Goal: Task Accomplishment & Management: Manage account settings

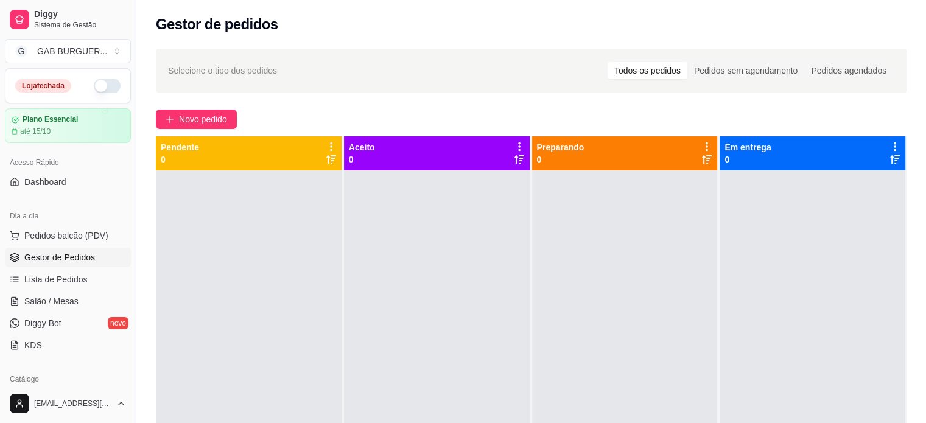
drag, startPoint x: 814, startPoint y: 396, endPoint x: 934, endPoint y: 405, distance: 120.9
click at [823, 393] on div at bounding box center [812, 381] width 186 height 423
click at [110, 83] on button "button" at bounding box center [107, 86] width 27 height 15
click at [51, 232] on span "Pedidos balcão (PDV)" at bounding box center [66, 235] width 84 height 12
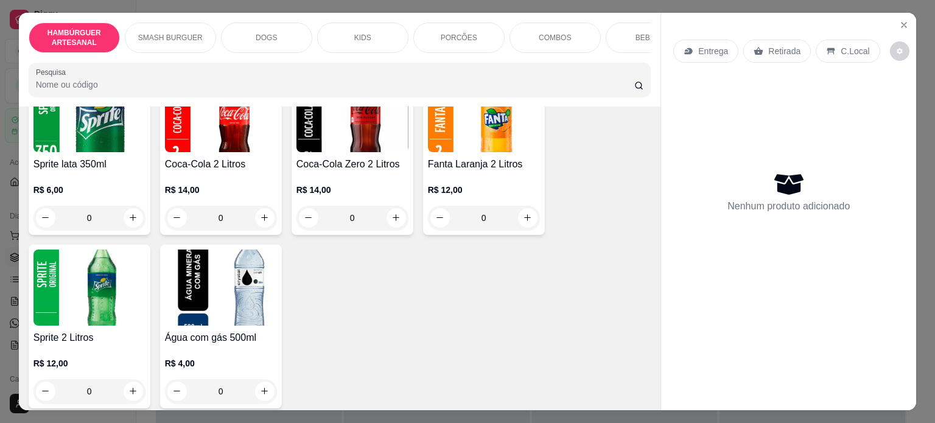
scroll to position [2417, 0]
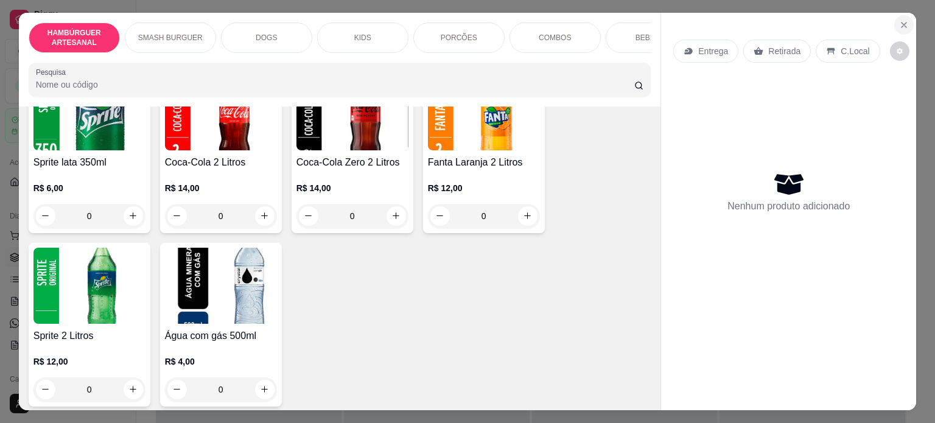
click at [900, 20] on icon "Close" at bounding box center [904, 25] width 10 height 10
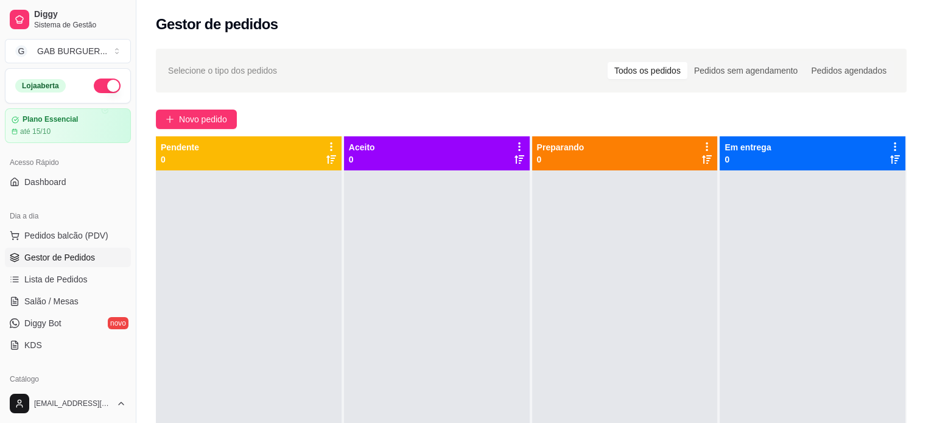
click at [48, 258] on span "Gestor de Pedidos" at bounding box center [59, 257] width 71 height 12
click at [68, 180] on link "Dashboard" at bounding box center [68, 181] width 126 height 19
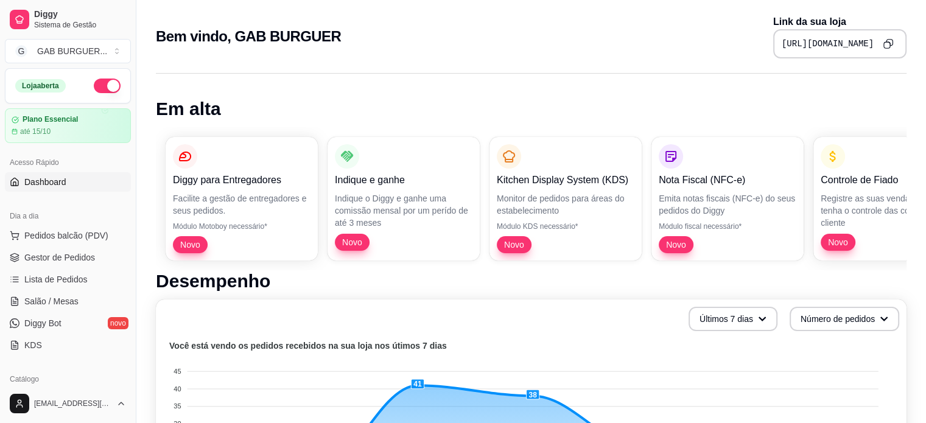
click at [889, 48] on icon "Copy to clipboard" at bounding box center [887, 43] width 10 height 10
click at [67, 260] on span "Gestor de Pedidos" at bounding box center [59, 257] width 71 height 12
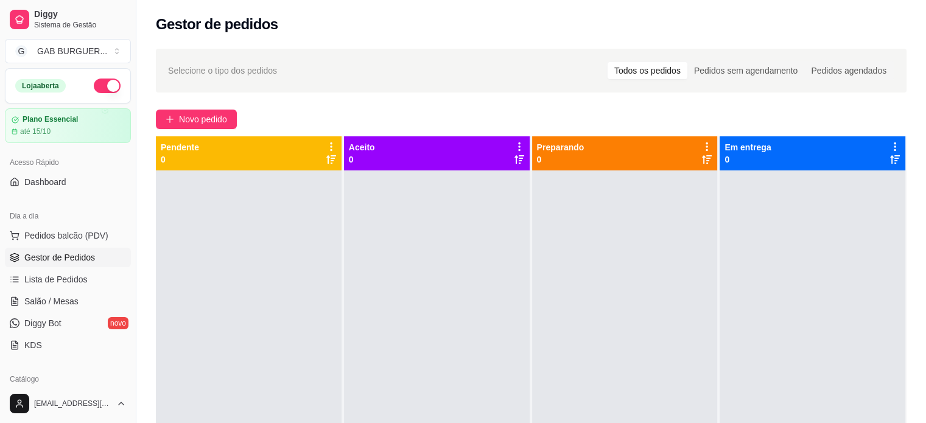
click at [275, 259] on div at bounding box center [249, 381] width 186 height 423
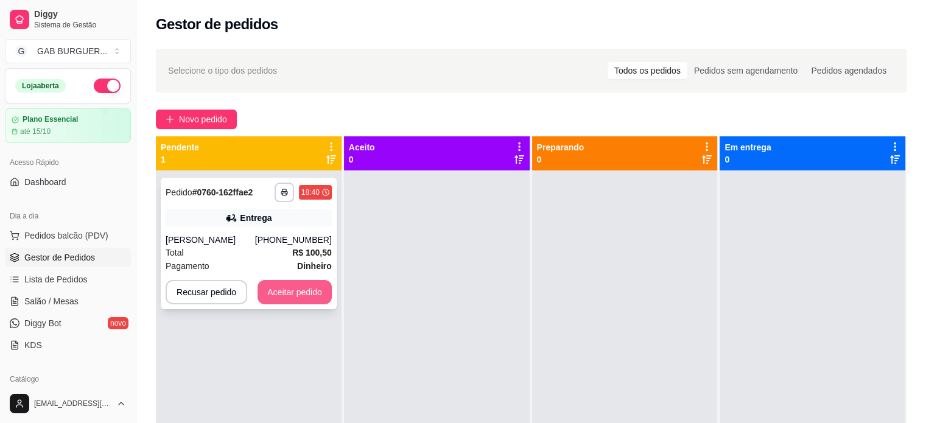
click at [282, 290] on button "Aceitar pedido" at bounding box center [294, 292] width 74 height 24
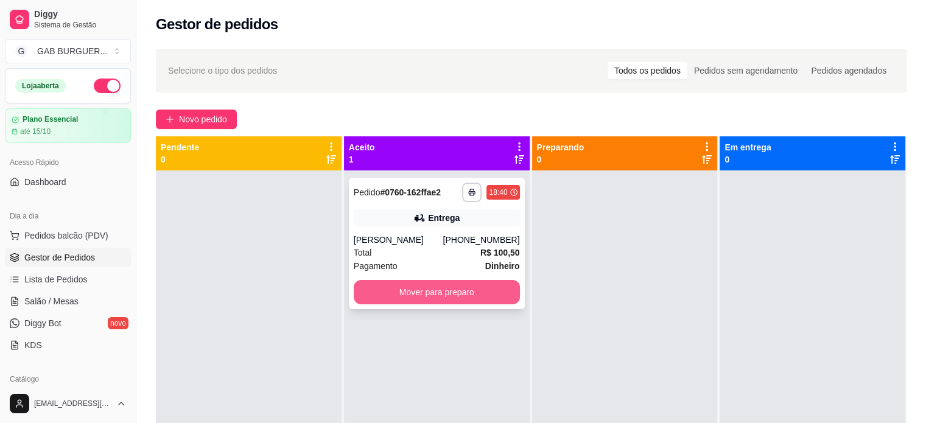
click at [439, 285] on button "Mover para preparo" at bounding box center [437, 292] width 166 height 24
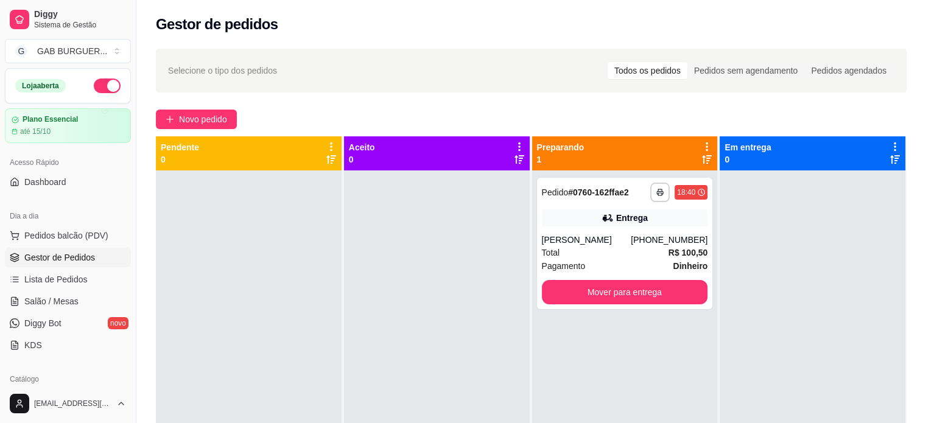
click at [259, 227] on div at bounding box center [249, 381] width 186 height 423
click at [231, 275] on div at bounding box center [249, 381] width 186 height 423
click at [844, 292] on div at bounding box center [812, 381] width 186 height 423
click at [683, 192] on div "18:40" at bounding box center [686, 192] width 18 height 10
click at [419, 321] on div at bounding box center [437, 381] width 186 height 423
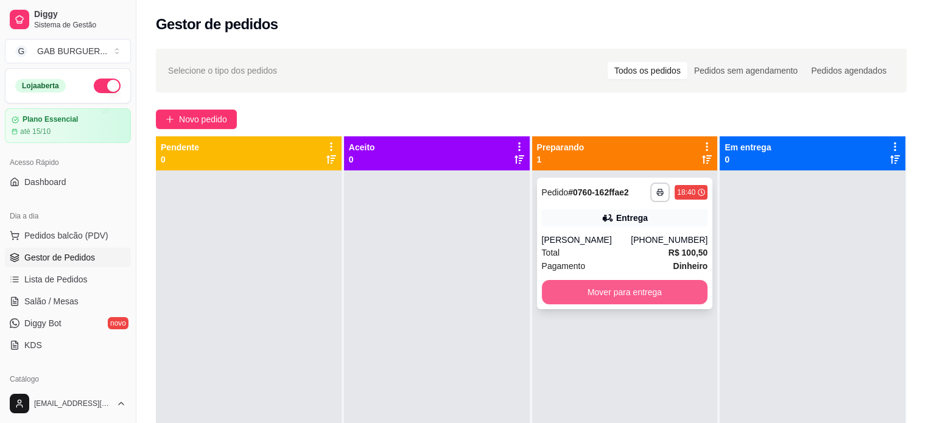
click at [626, 297] on button "Mover para entrega" at bounding box center [625, 292] width 166 height 24
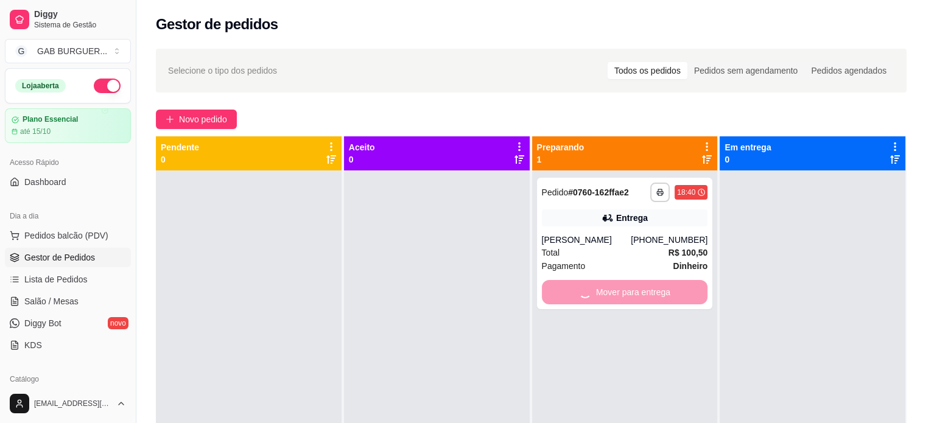
click at [599, 357] on div "**********" at bounding box center [625, 381] width 186 height 423
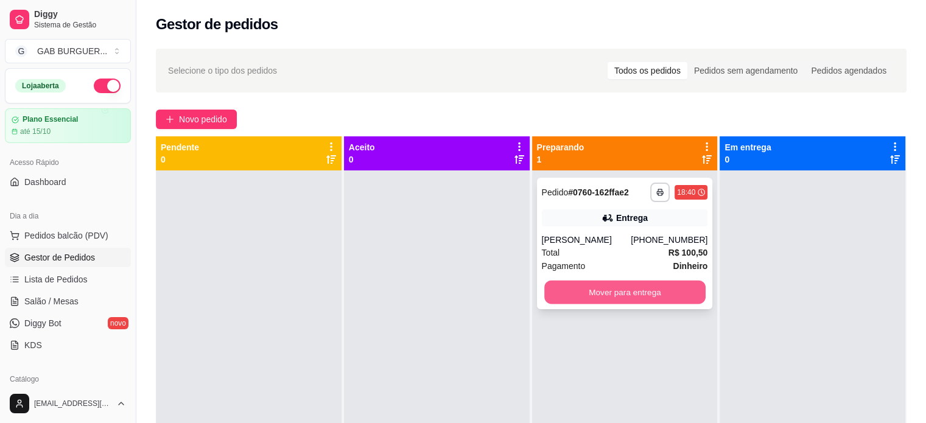
click at [603, 293] on button "Mover para entrega" at bounding box center [624, 293] width 161 height 24
click at [586, 284] on button "Mover para entrega" at bounding box center [625, 292] width 166 height 24
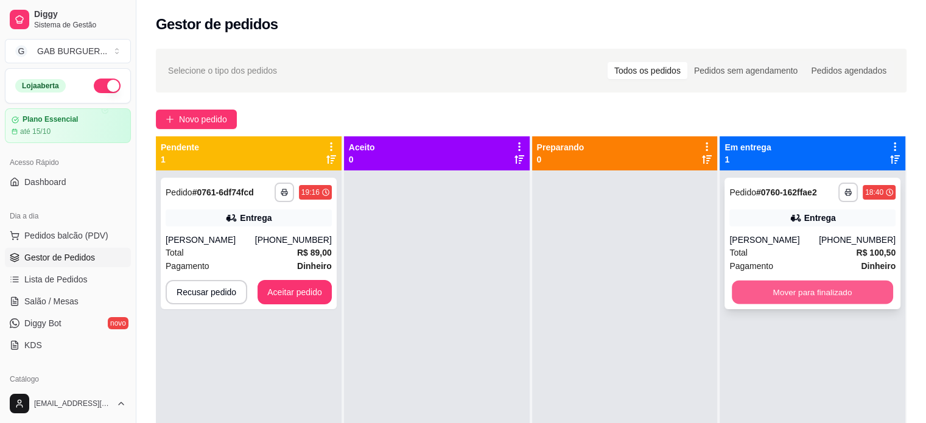
click at [858, 297] on button "Mover para finalizado" at bounding box center [812, 293] width 161 height 24
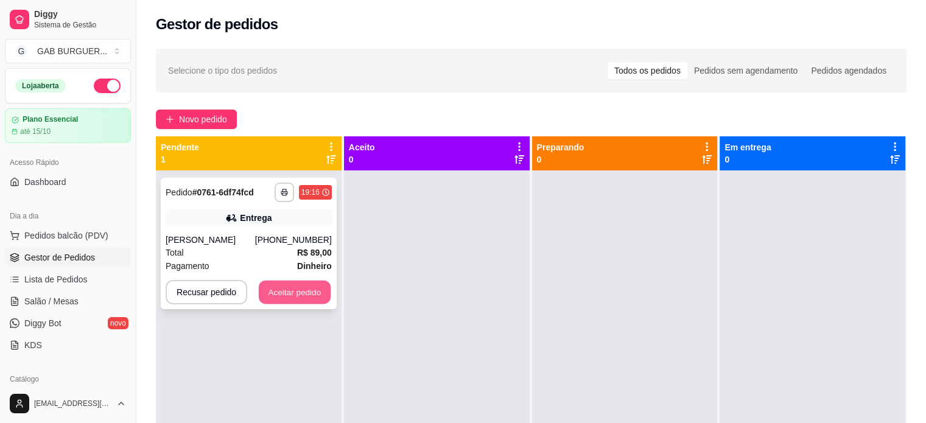
click at [302, 304] on button "Aceitar pedido" at bounding box center [295, 293] width 72 height 24
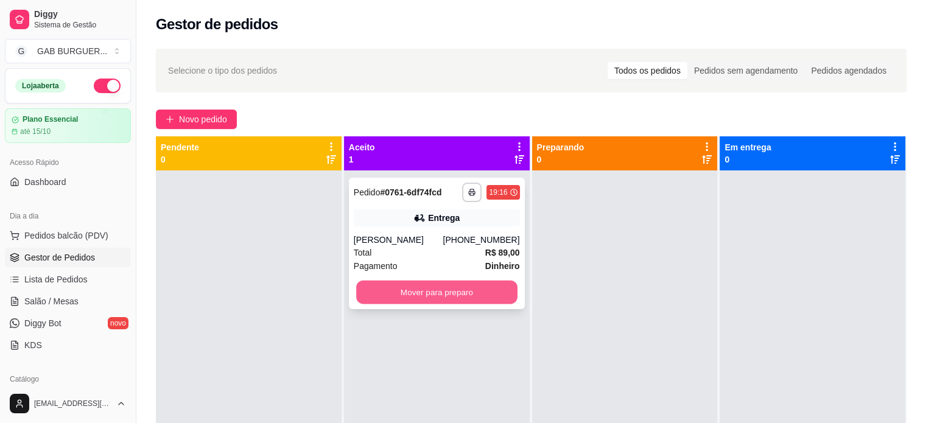
click at [450, 304] on button "Mover para preparo" at bounding box center [436, 293] width 161 height 24
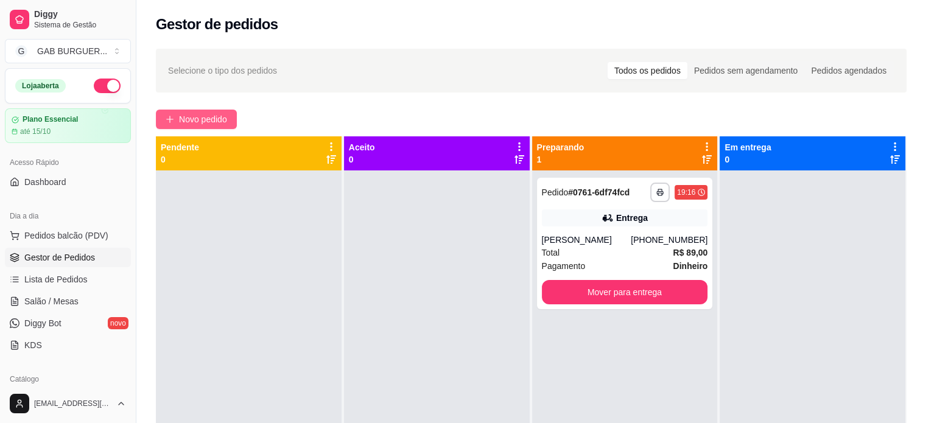
click at [209, 114] on span "Novo pedido" at bounding box center [203, 119] width 48 height 13
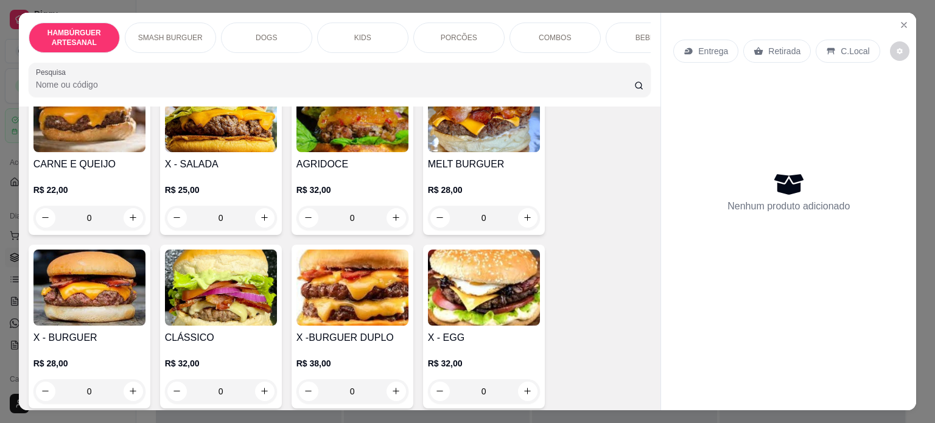
scroll to position [183, 0]
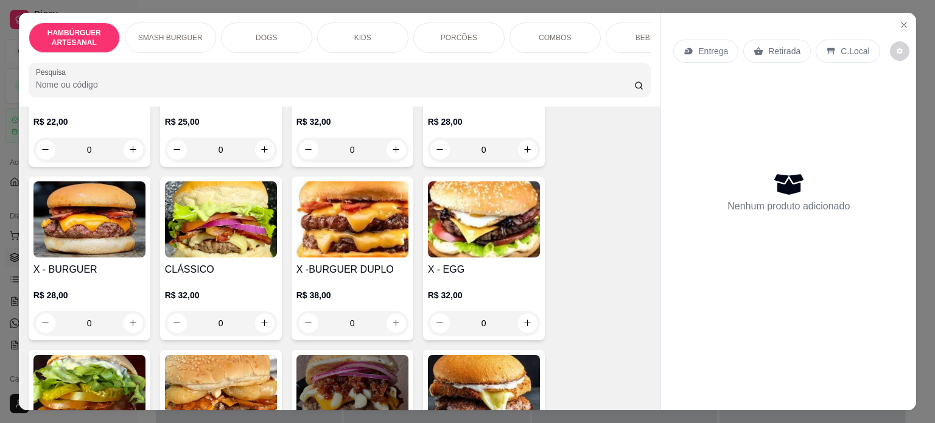
click at [524, 332] on div "0" at bounding box center [484, 323] width 112 height 24
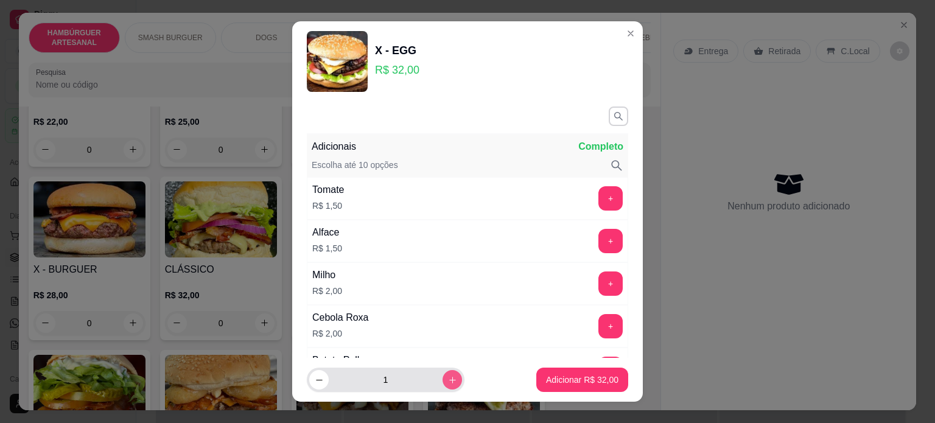
click at [448, 381] on icon "increase-product-quantity" at bounding box center [452, 380] width 9 height 9
type input "2"
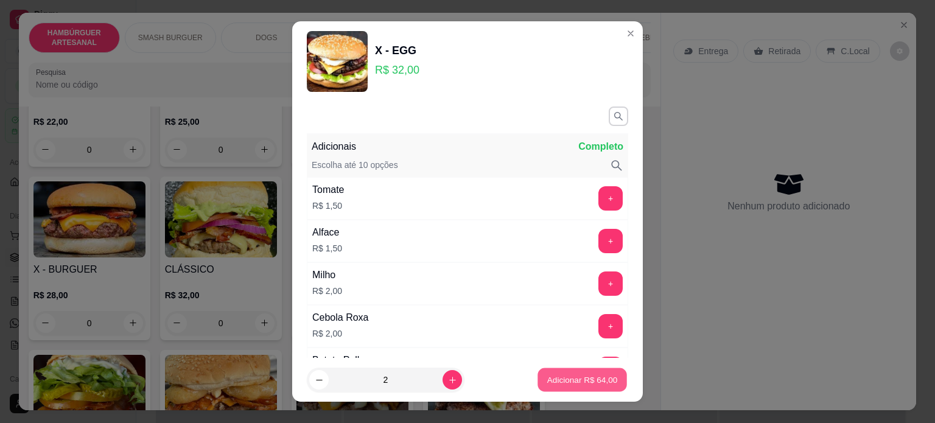
click at [606, 381] on button "Adicionar R$ 64,00" at bounding box center [581, 380] width 89 height 24
type input "2"
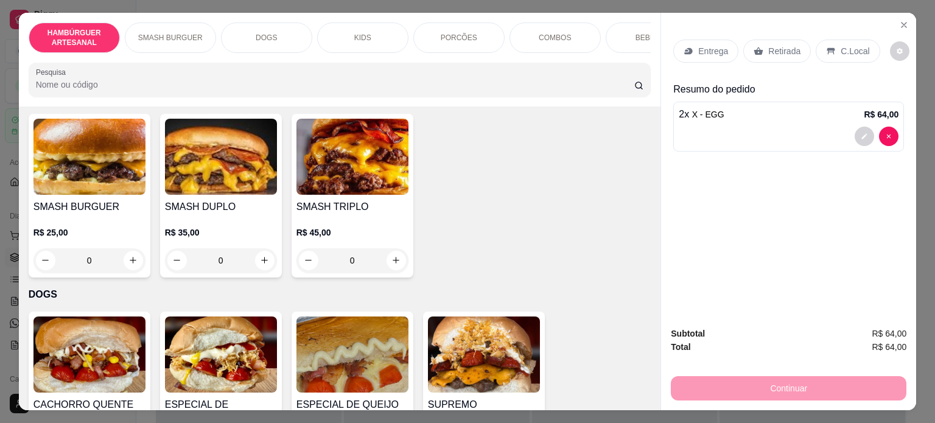
scroll to position [1035, 0]
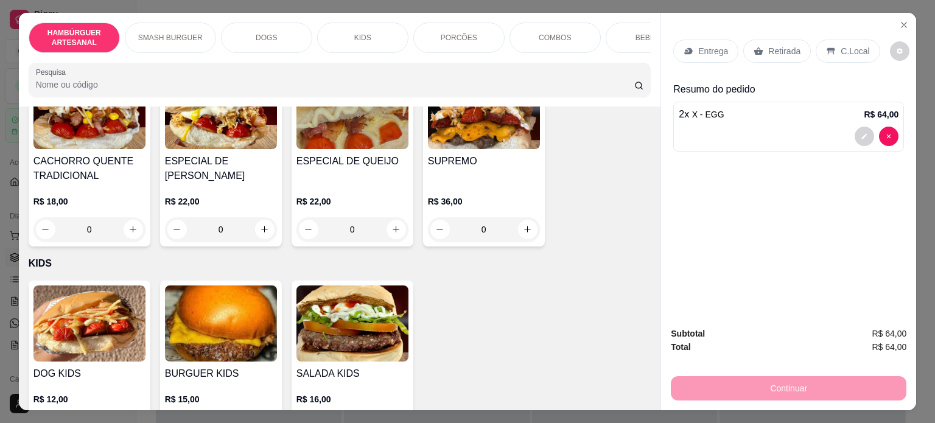
click at [129, 234] on div "0" at bounding box center [89, 229] width 112 height 24
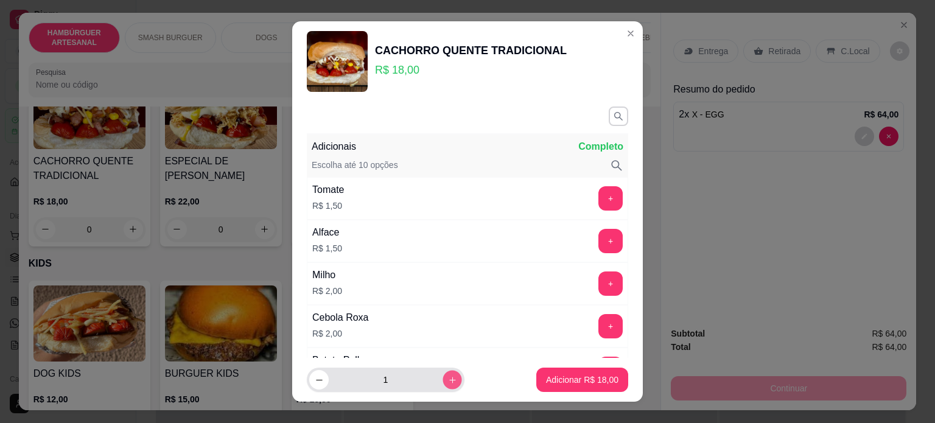
click at [443, 384] on button "increase-product-quantity" at bounding box center [451, 380] width 19 height 19
click at [443, 384] on button "increase-product-quantity" at bounding box center [451, 379] width 19 height 19
type input "3"
click at [601, 393] on footer "3 Adicionar R$ 54,00" at bounding box center [467, 380] width 351 height 44
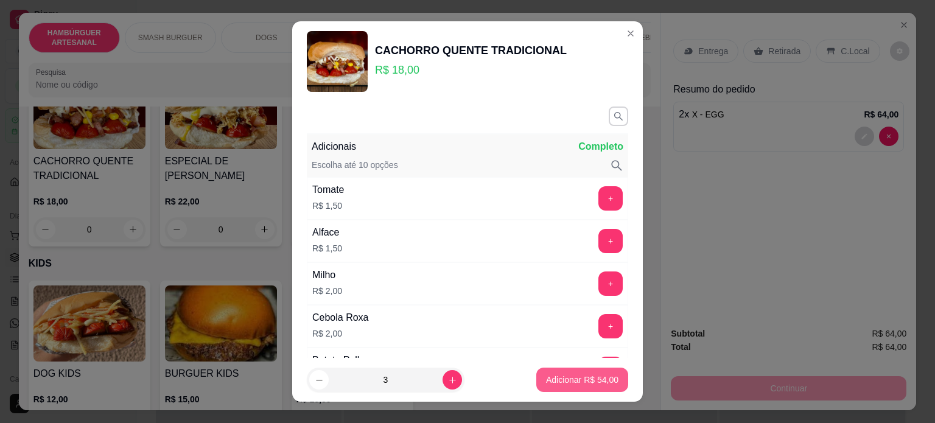
click at [606, 388] on button "Adicionar R$ 54,00" at bounding box center [582, 380] width 92 height 24
type input "3"
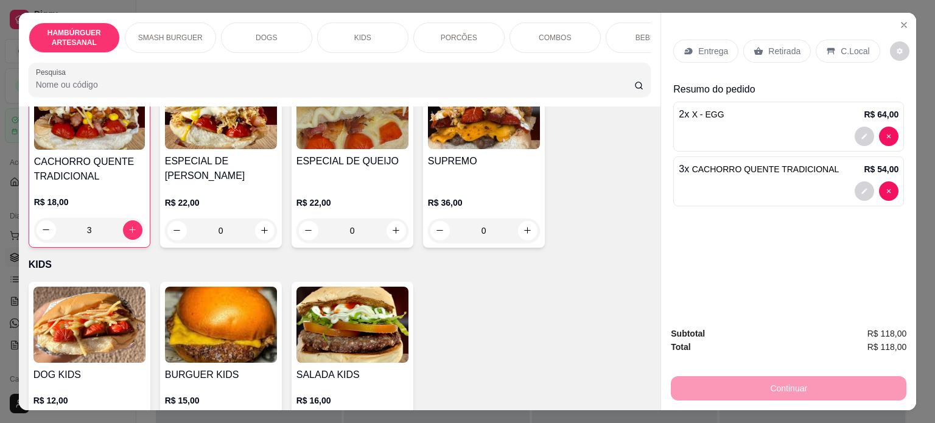
click at [698, 50] on p "Entrega" at bounding box center [713, 51] width 30 height 12
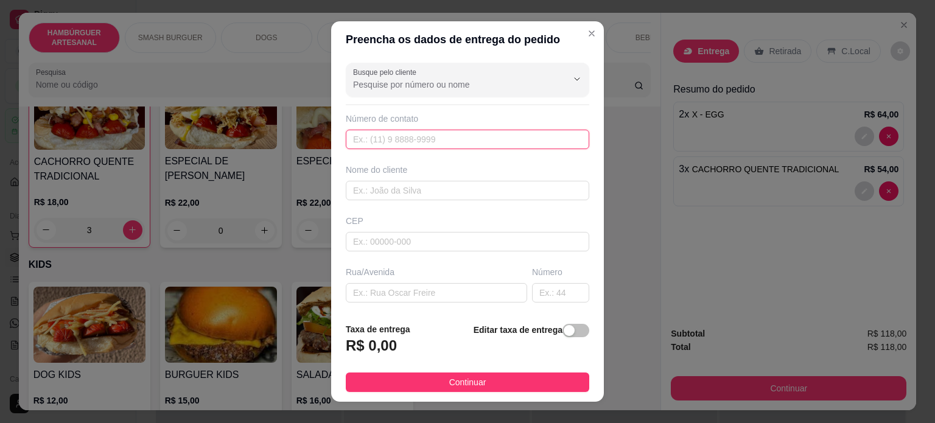
click at [431, 138] on input "text" at bounding box center [467, 139] width 243 height 19
paste input "[PHONE_NUMBER]"
type input "[PHONE_NUMBER]"
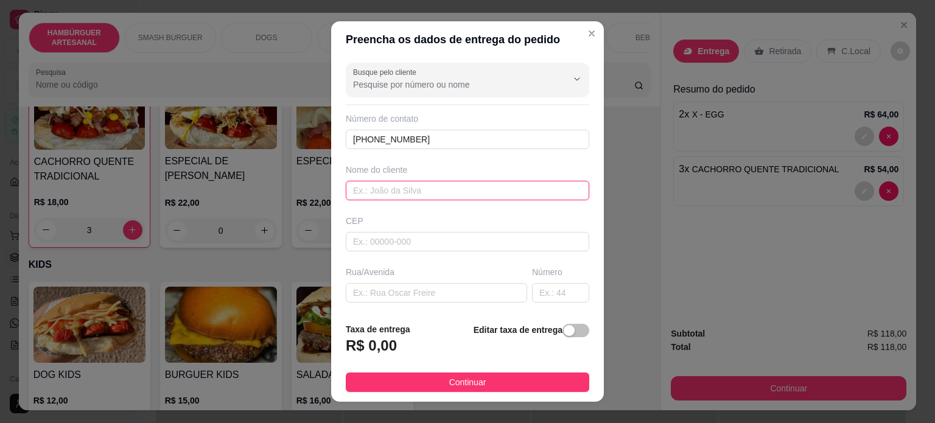
click at [423, 188] on input "text" at bounding box center [467, 190] width 243 height 19
paste input "[PERSON_NAME]"
type input "[PERSON_NAME]"
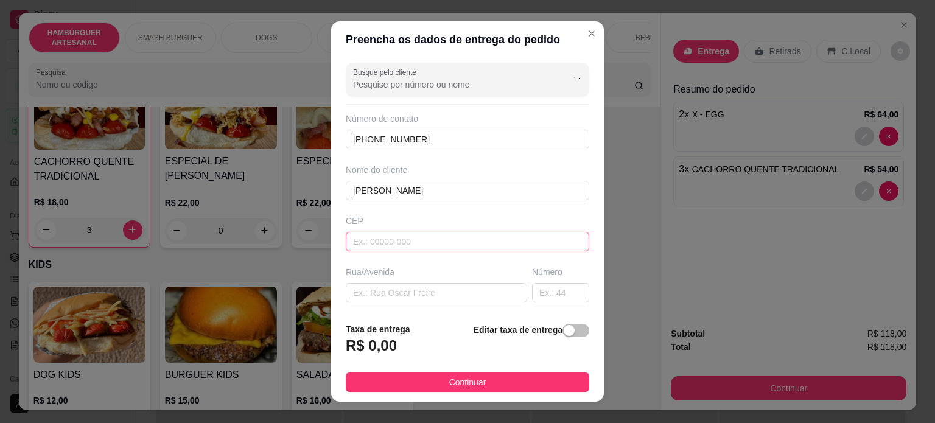
click at [394, 241] on input "text" at bounding box center [467, 241] width 243 height 19
type input "86125000"
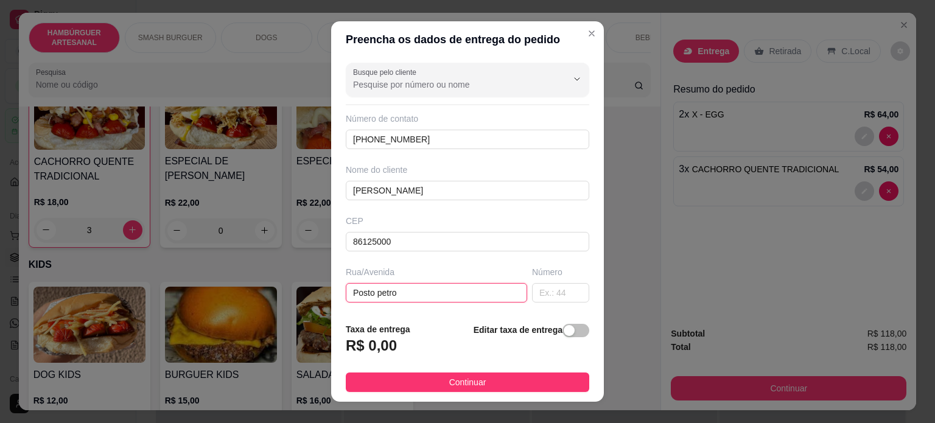
type input "Posto petro"
type input "/"
type input "sn"
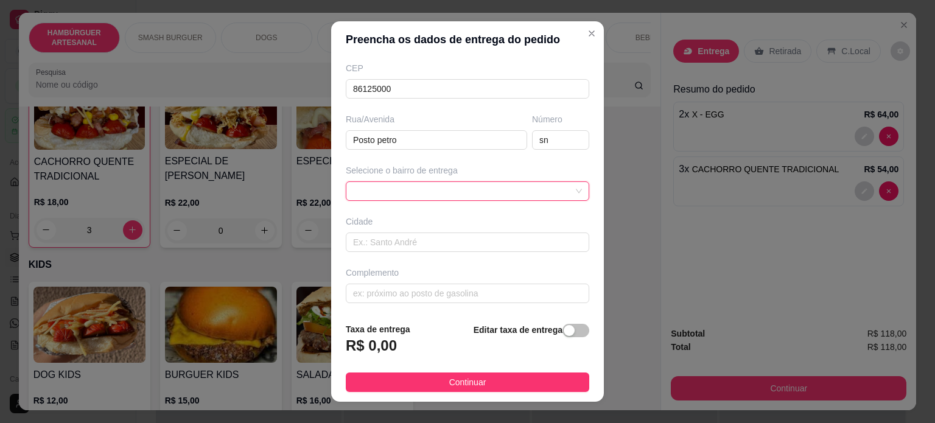
click at [490, 193] on div at bounding box center [467, 190] width 243 height 19
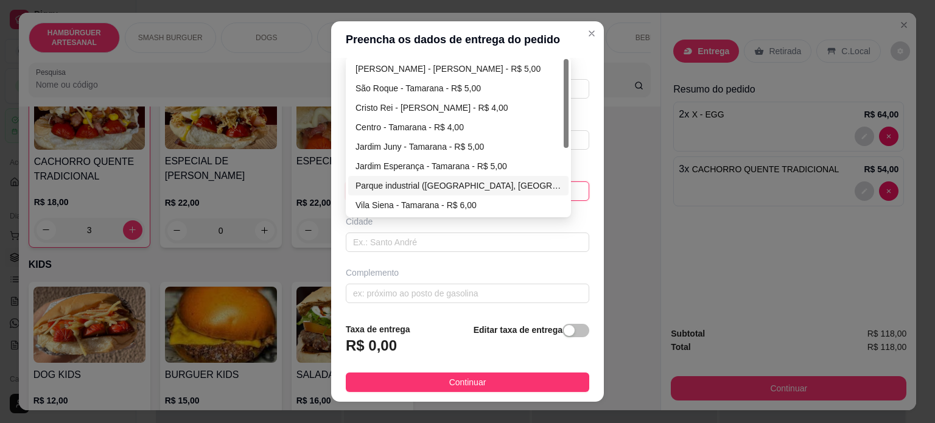
click at [492, 184] on div "Parque industrial ([GEOGRAPHIC_DATA], [GEOGRAPHIC_DATA], Integrada) - Tamarana …" at bounding box center [458, 185] width 206 height 13
type input "Tamarana"
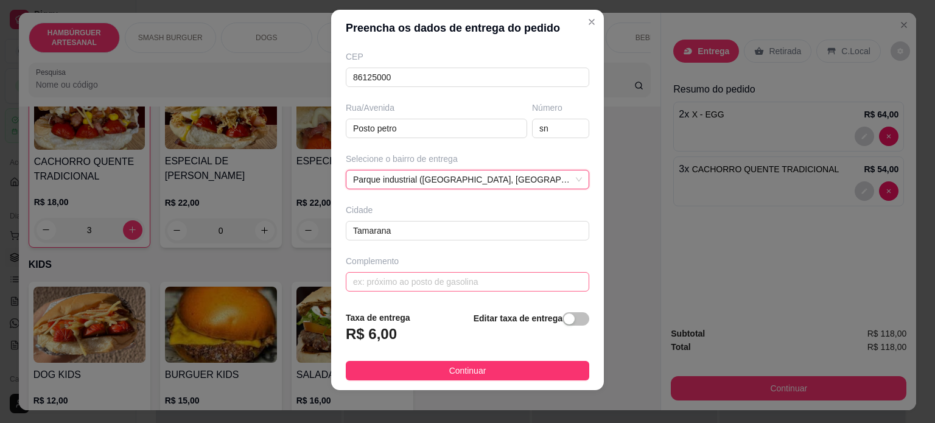
scroll to position [18, 0]
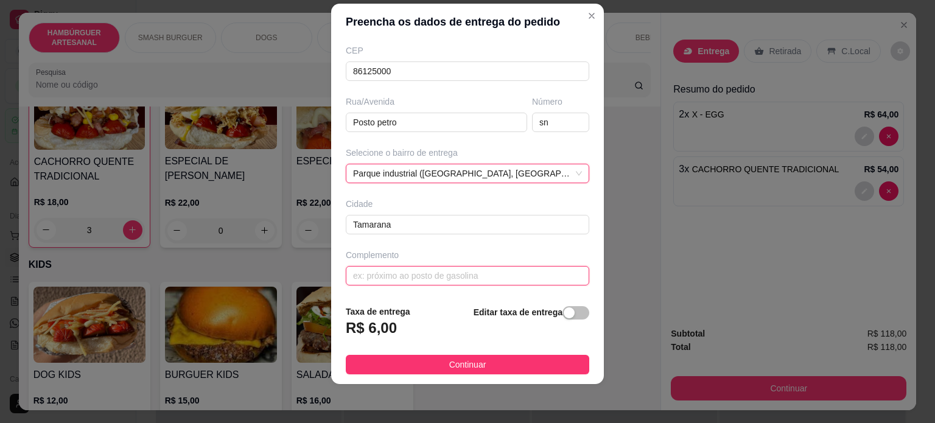
click at [441, 282] on input "text" at bounding box center [467, 275] width 243 height 19
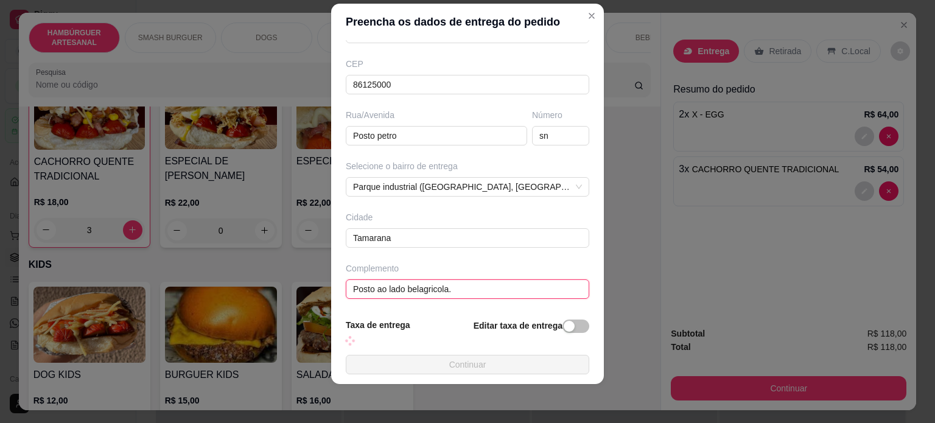
scroll to position [153, 0]
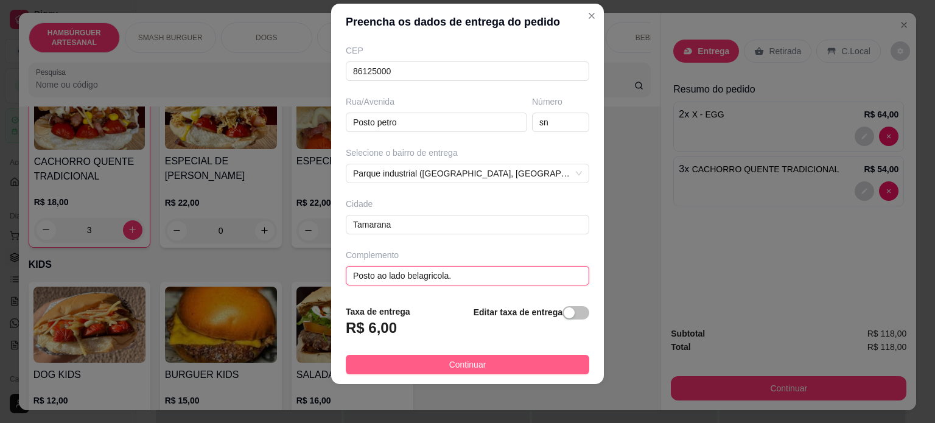
type input "Posto ao lado belagricola."
click at [460, 367] on span "Continuar" at bounding box center [467, 364] width 37 height 13
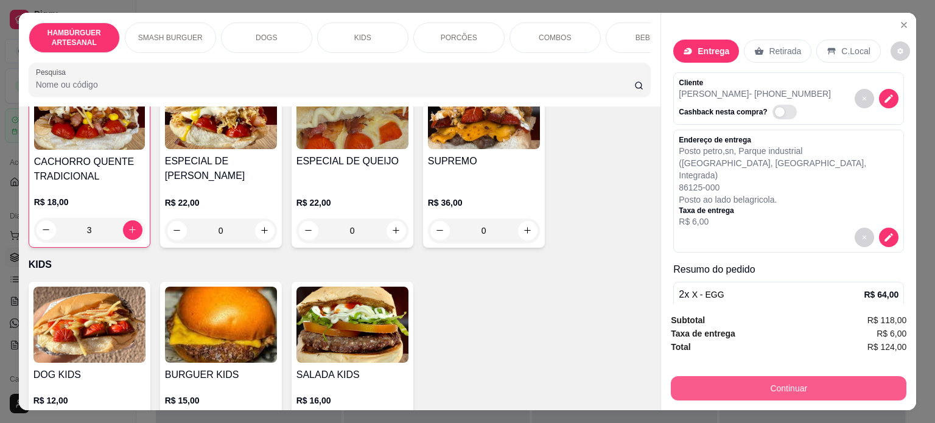
click at [800, 380] on button "Continuar" at bounding box center [789, 388] width 236 height 24
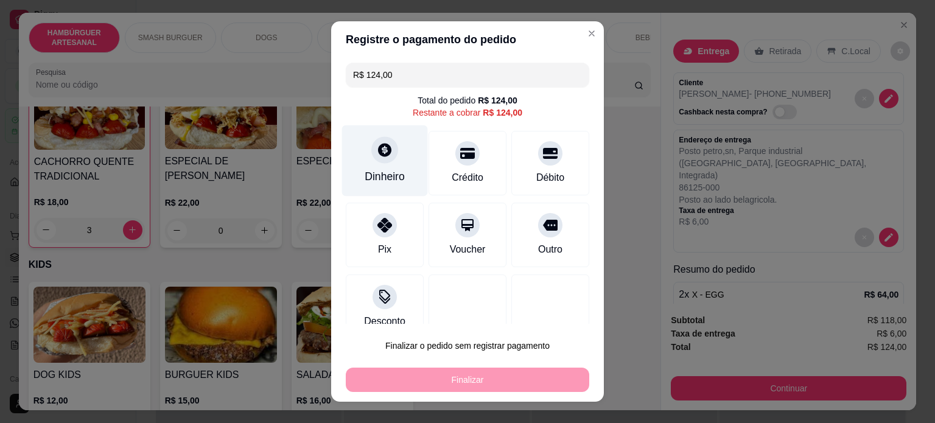
click at [377, 177] on div "Dinheiro" at bounding box center [385, 177] width 40 height 16
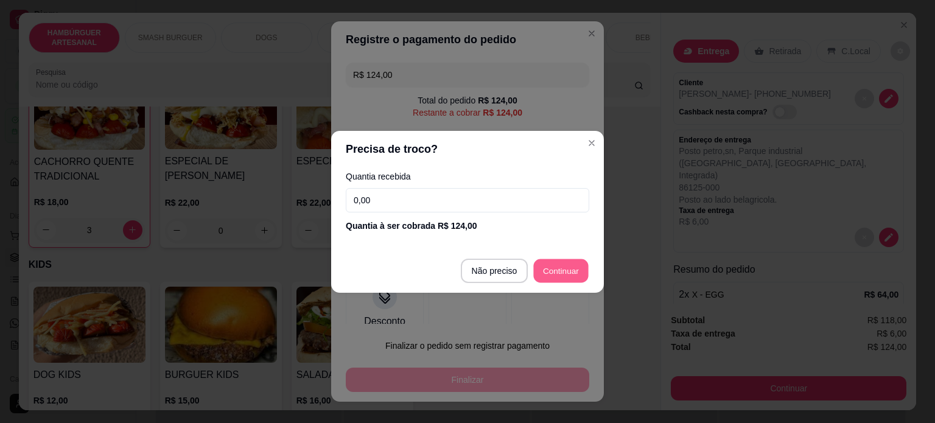
type input "R$ 0,00"
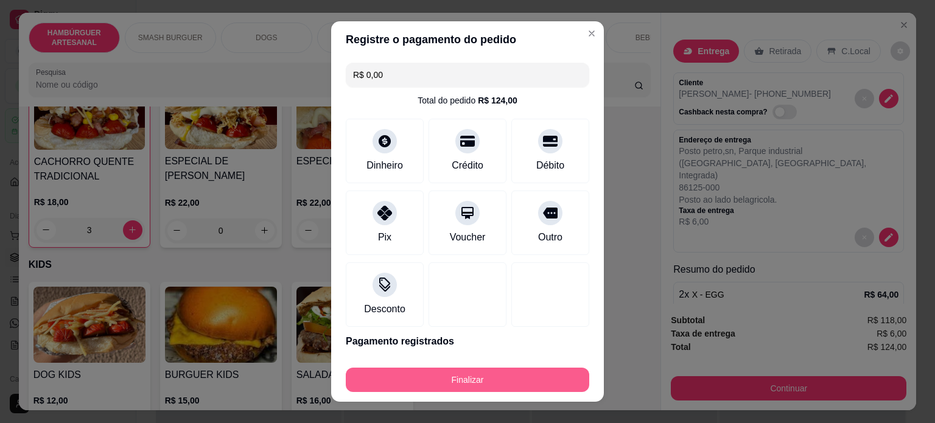
click at [498, 386] on button "Finalizar" at bounding box center [467, 380] width 243 height 24
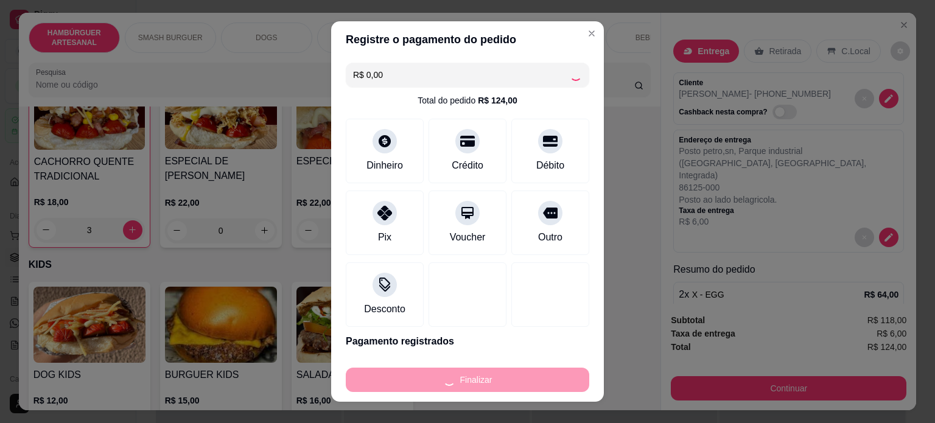
type input "0"
type input "-R$ 124,00"
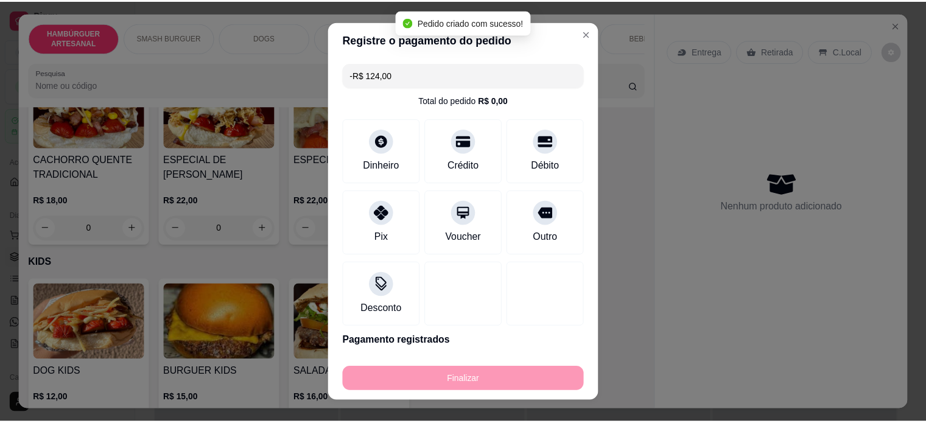
scroll to position [1033, 0]
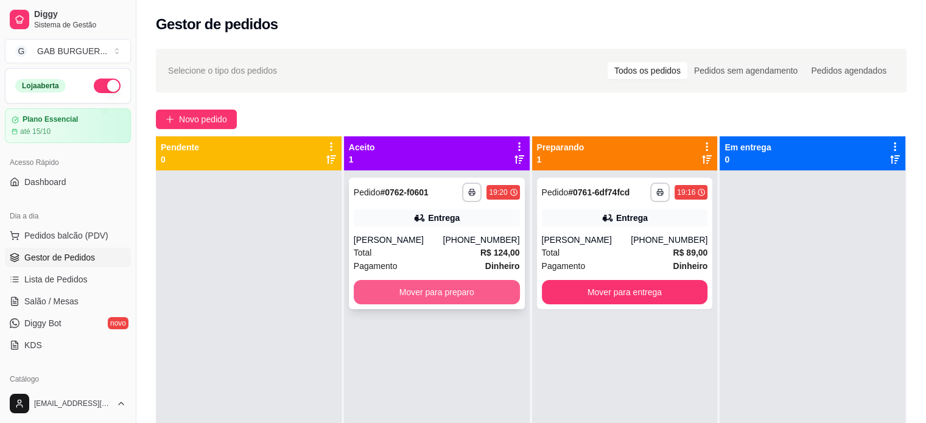
click at [441, 299] on button "Mover para preparo" at bounding box center [437, 292] width 166 height 24
